Goal: Use online tool/utility: Utilize a website feature to perform a specific function

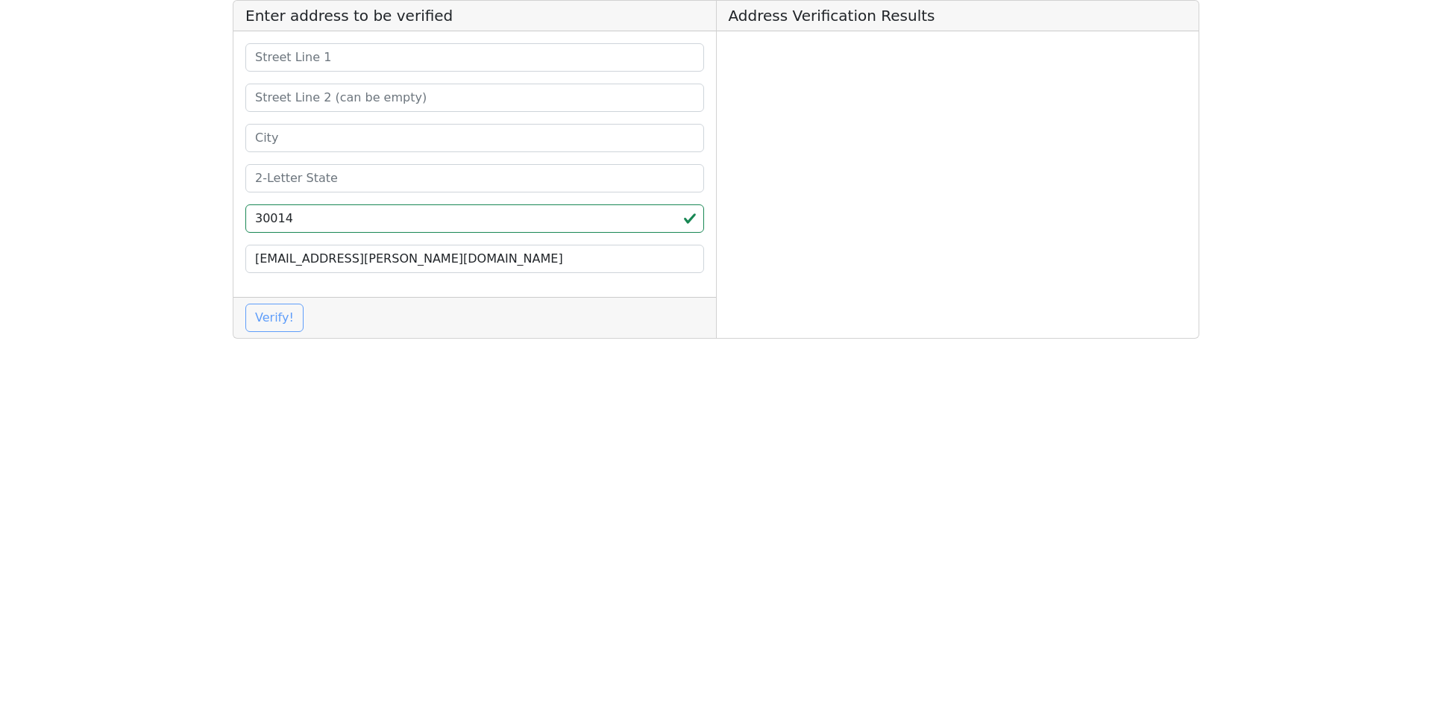
type input "30014"
click at [339, 179] on input at bounding box center [474, 178] width 459 height 28
click at [385, 175] on input at bounding box center [474, 178] width 459 height 28
click at [507, 351] on html "Enter address to be verified ga 30014 [EMAIL_ADDRESS][PERSON_NAME][DOMAIN_NAME]…" at bounding box center [716, 175] width 1432 height 351
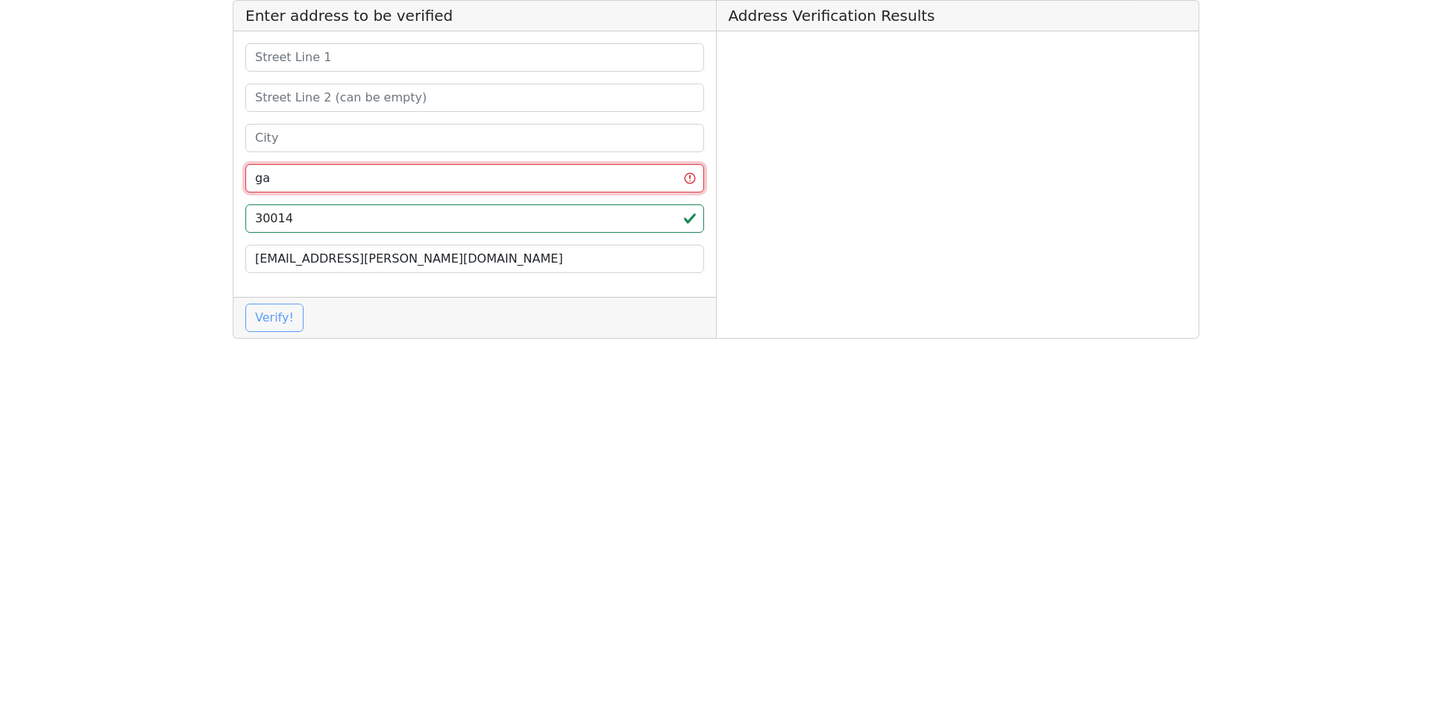
drag, startPoint x: 311, startPoint y: 179, endPoint x: 226, endPoint y: 180, distance: 85.0
click at [226, 180] on div "Enter address to be verified ga 30014 [EMAIL_ADDRESS][PERSON_NAME][DOMAIN_NAME]…" at bounding box center [716, 175] width 985 height 351
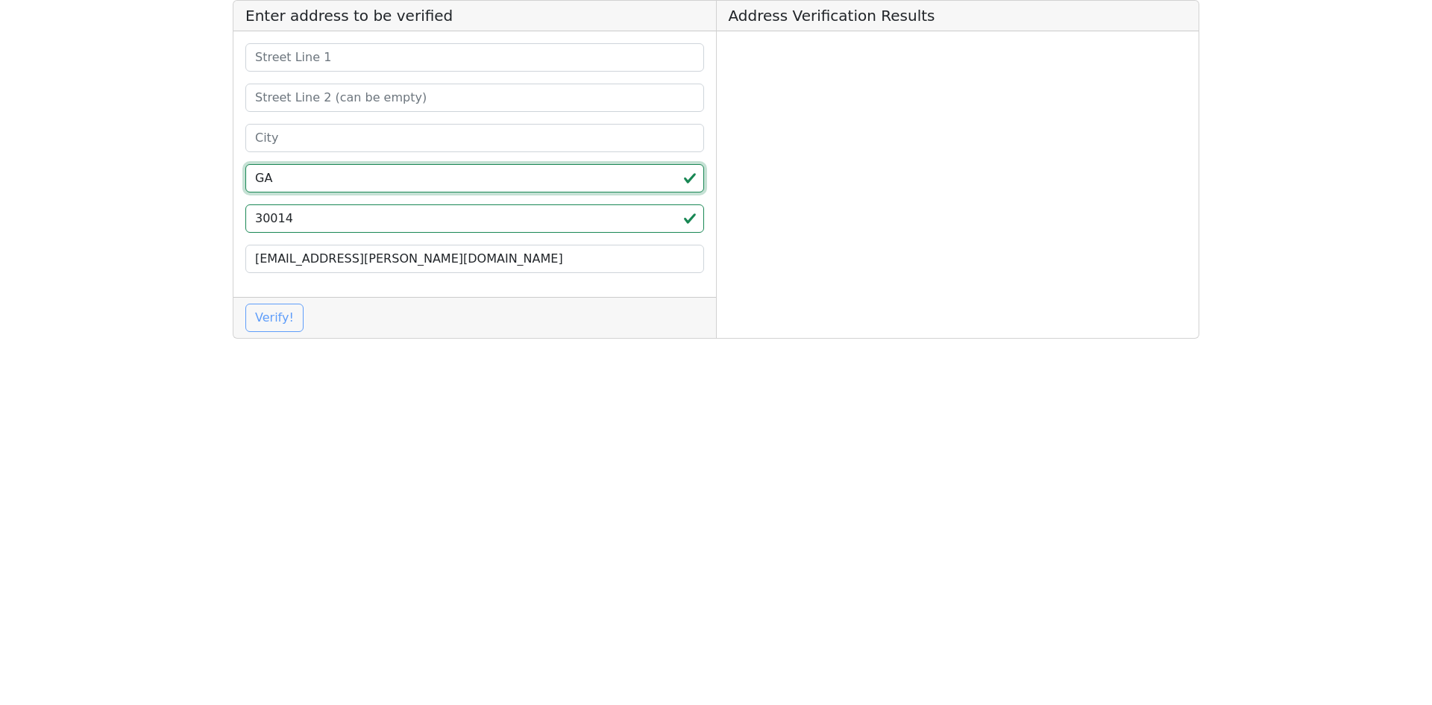
type input "GA"
click at [313, 139] on input at bounding box center [474, 138] width 459 height 28
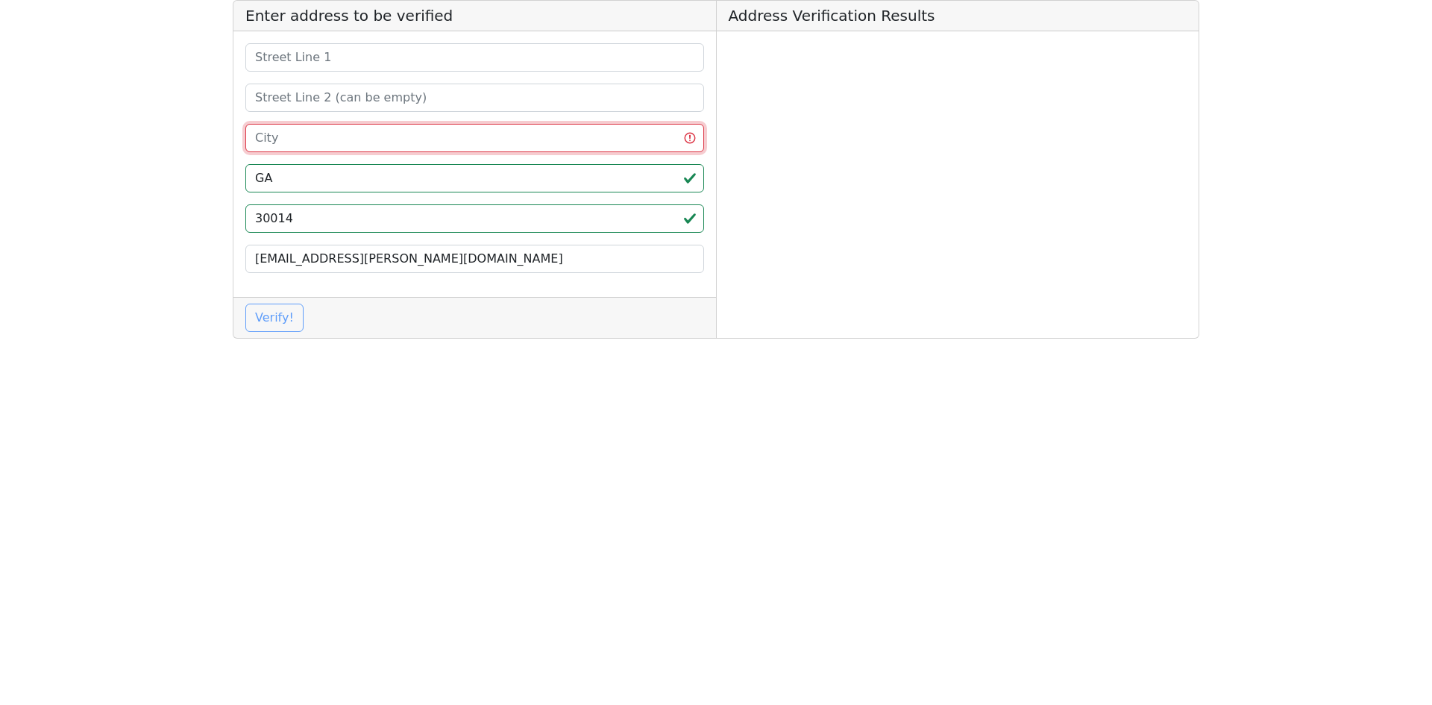
click at [353, 134] on input at bounding box center [474, 138] width 459 height 28
paste input "[PERSON_NAME]"
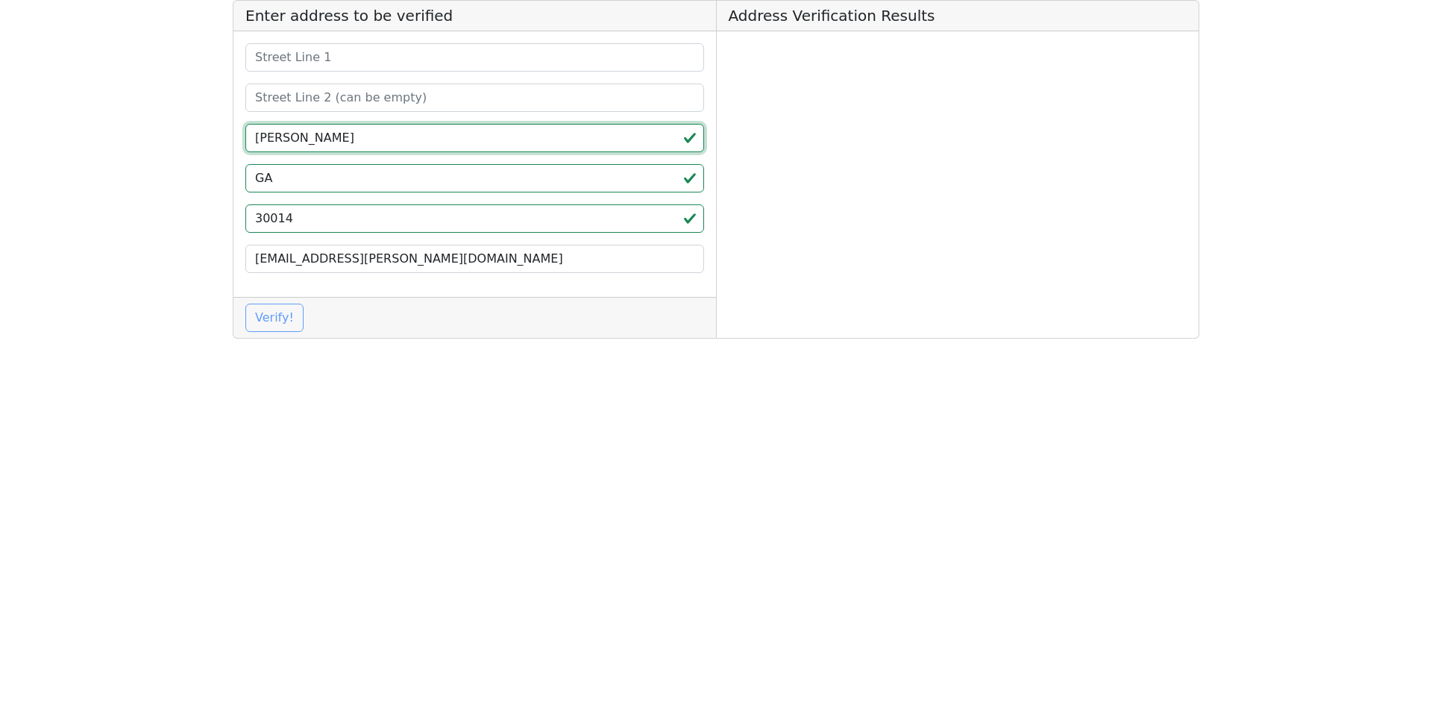
type input "[PERSON_NAME]"
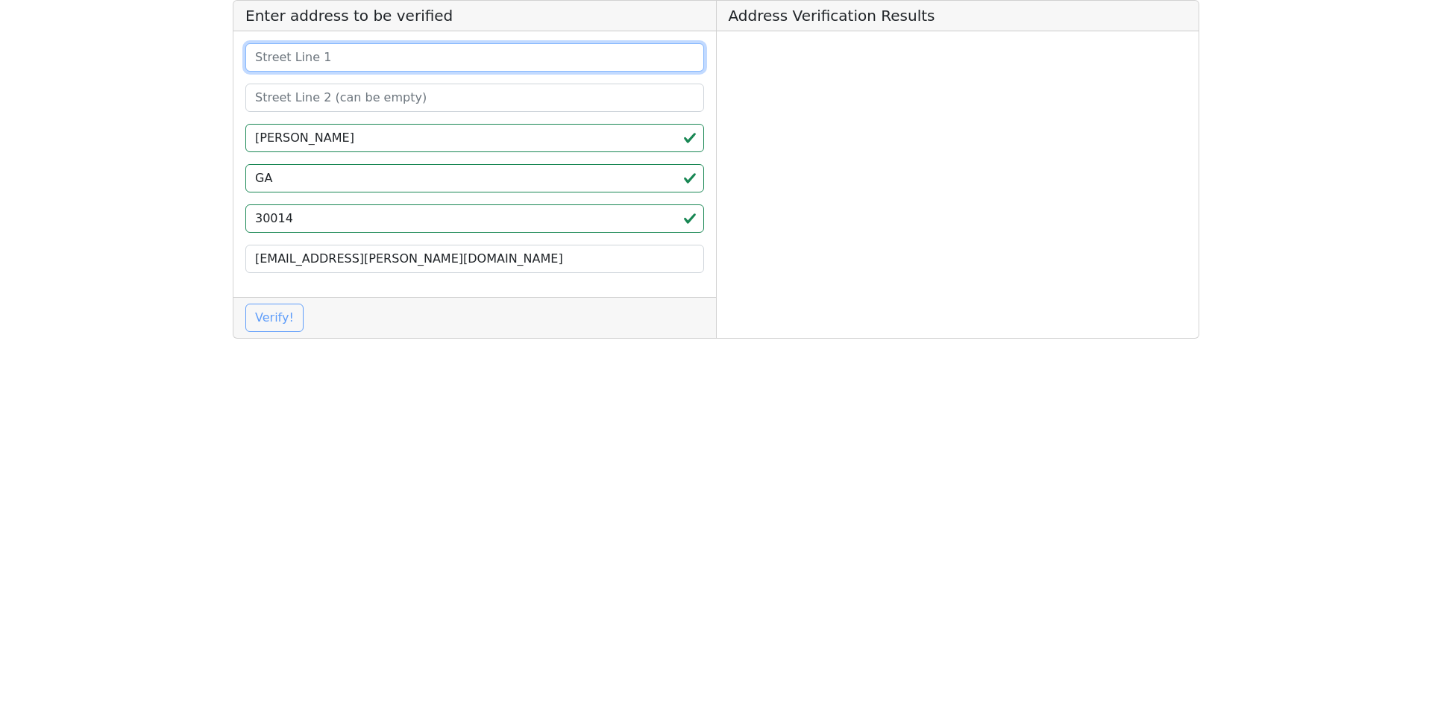
drag, startPoint x: 340, startPoint y: 57, endPoint x: 348, endPoint y: 62, distance: 8.7
click at [340, 57] on input at bounding box center [474, 57] width 459 height 28
paste input "[STREET_ADDRESS][PERSON_NAME]"
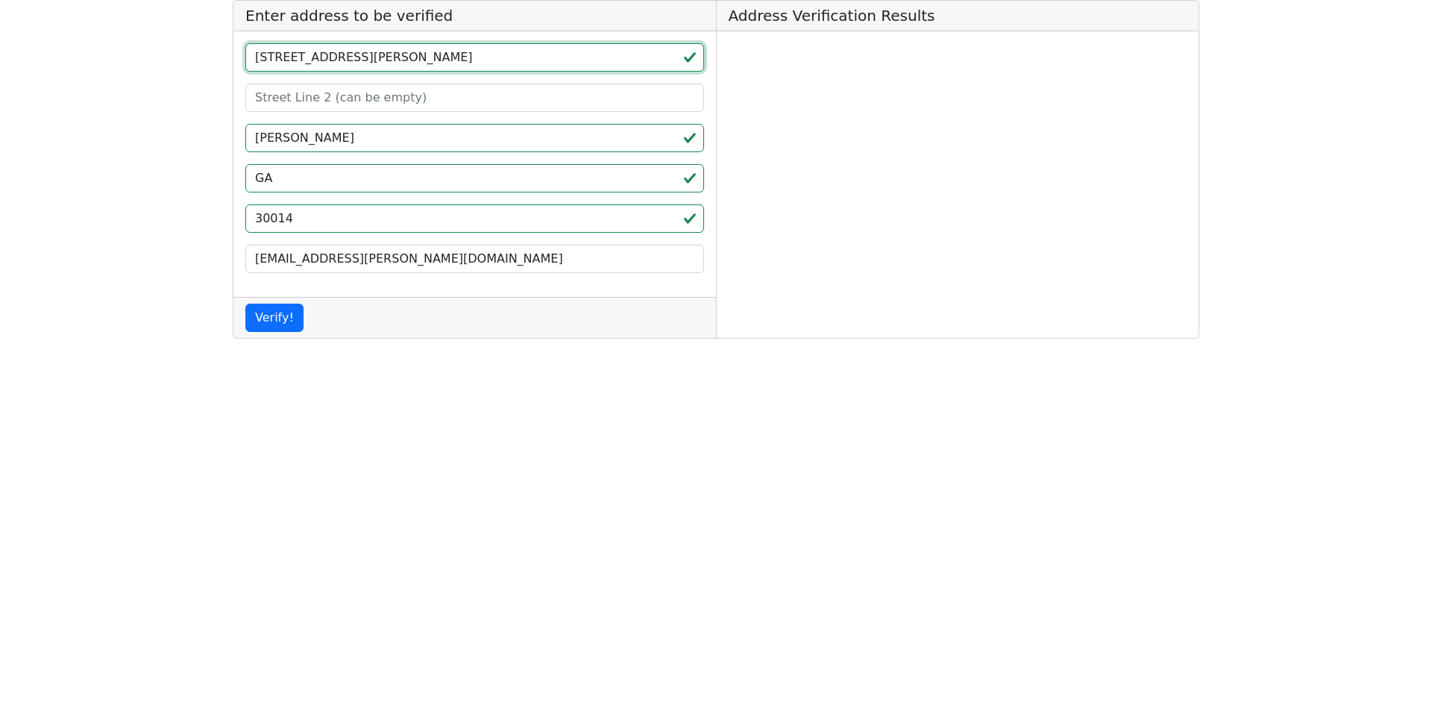
type input "[STREET_ADDRESS][PERSON_NAME]"
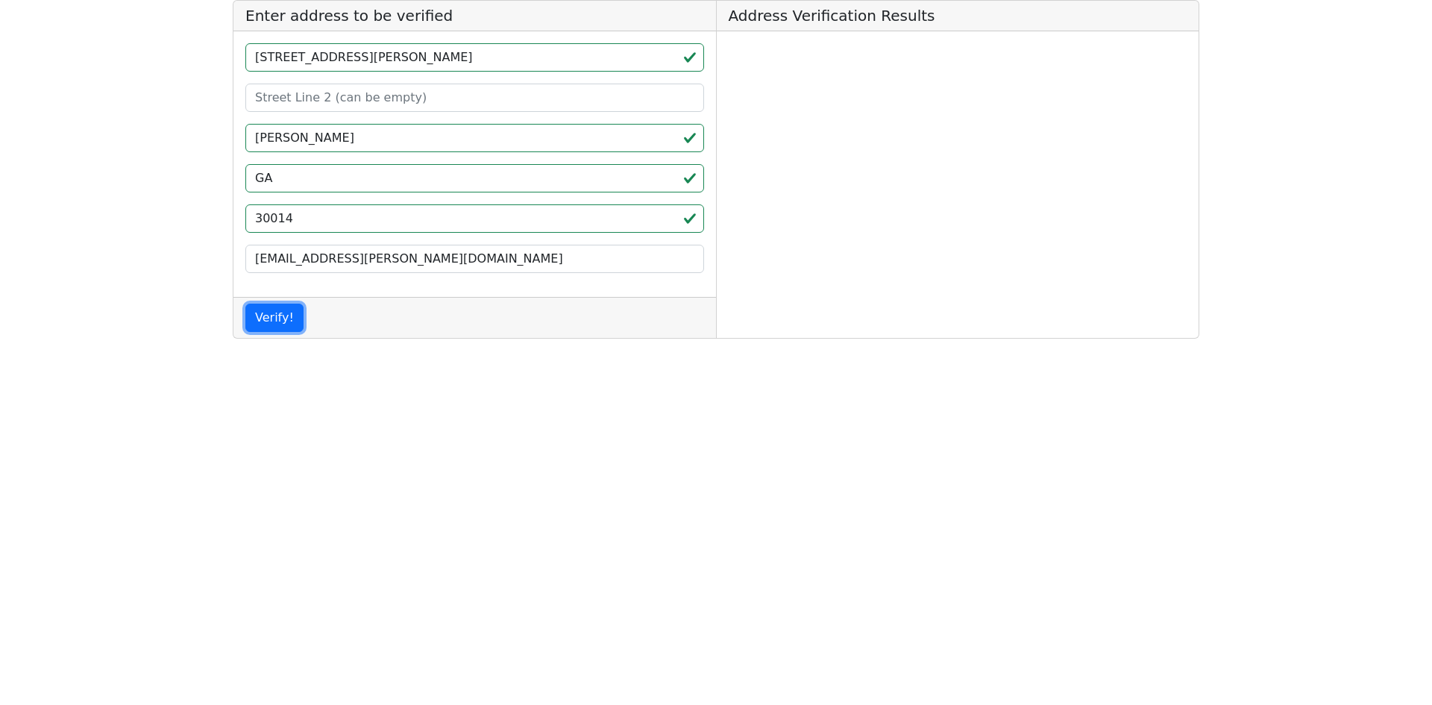
click at [257, 322] on button "Verify!" at bounding box center [274, 318] width 58 height 28
